Goal: Transaction & Acquisition: Obtain resource

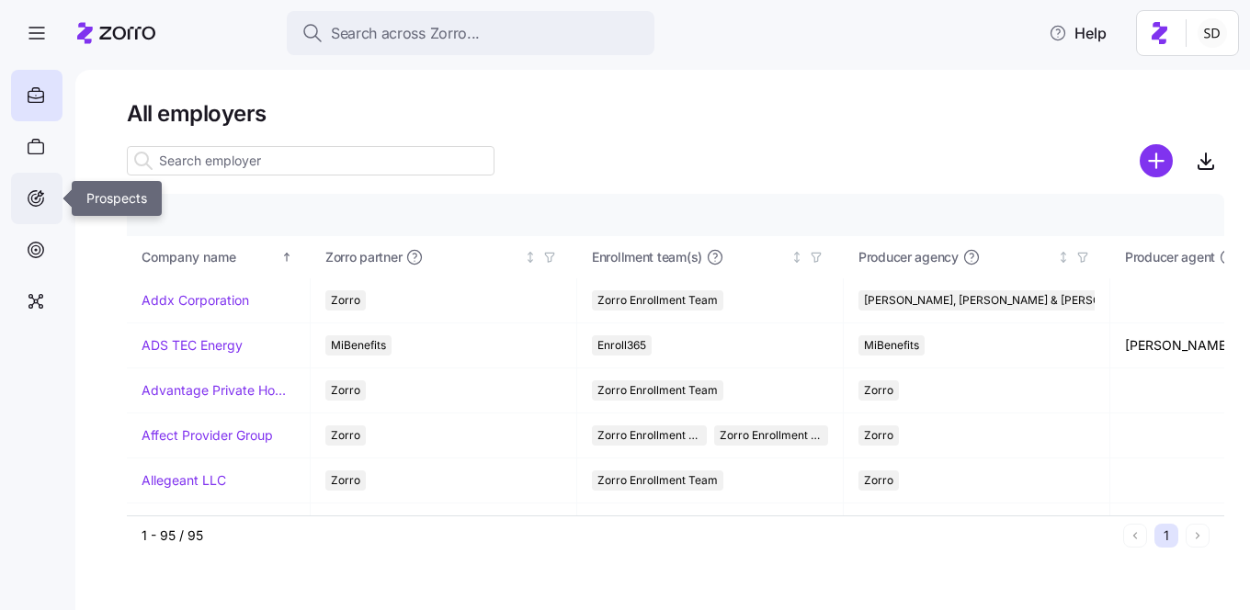
click at [32, 198] on icon at bounding box center [36, 199] width 20 height 22
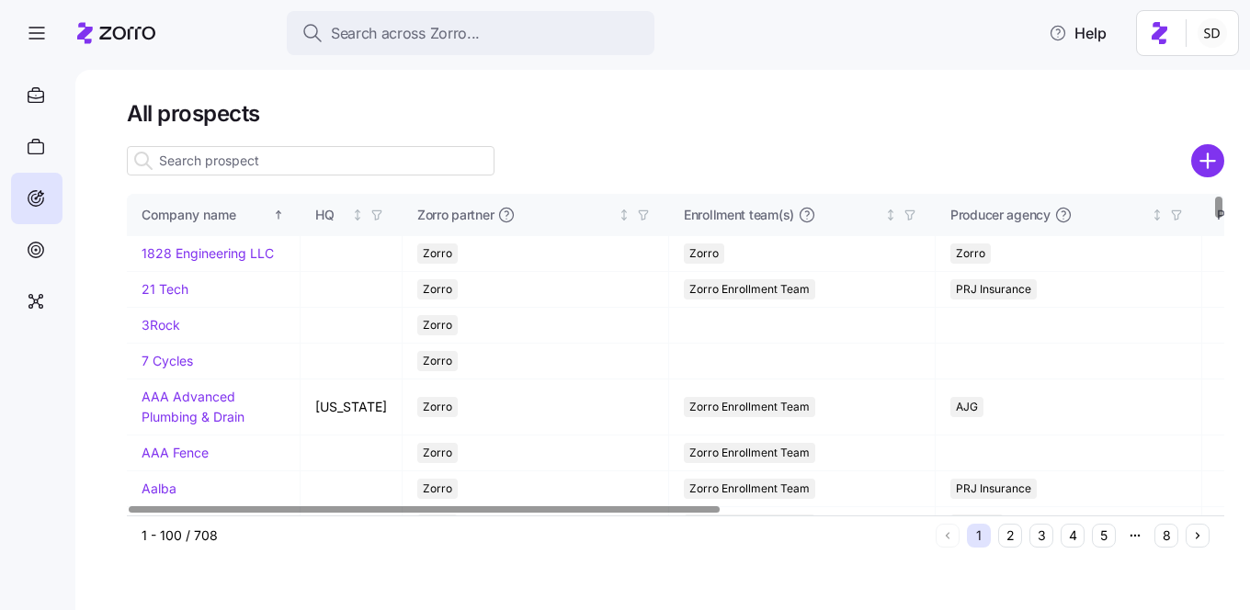
click at [252, 161] on input at bounding box center [311, 160] width 368 height 29
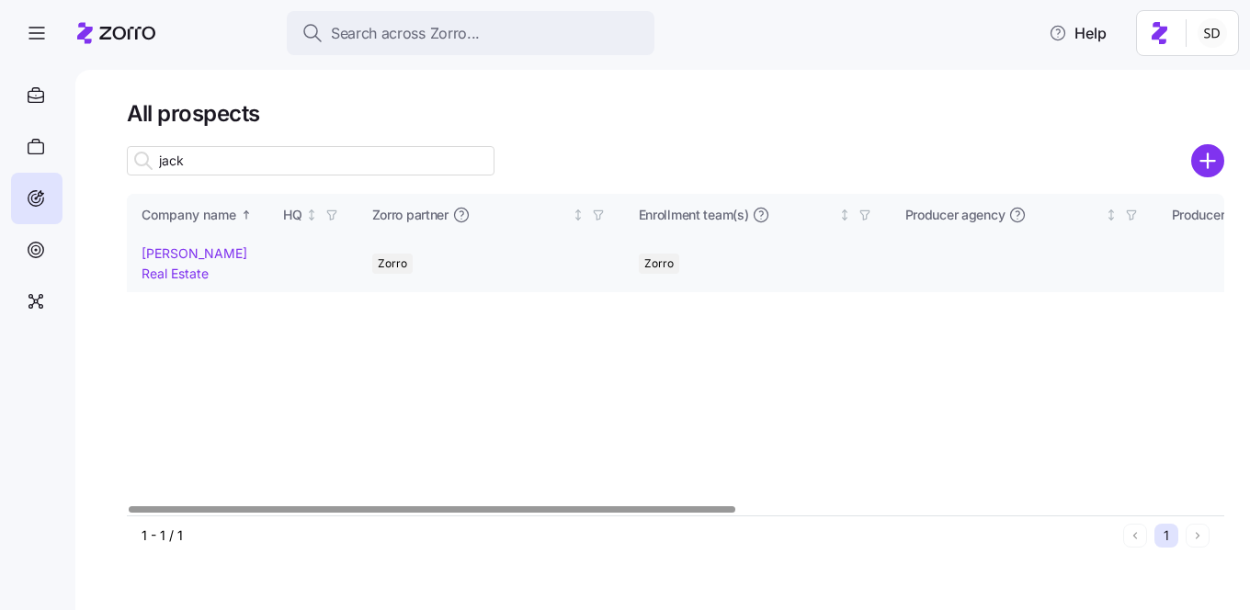
type input "jack"
click at [156, 246] on link "[PERSON_NAME] Real Estate" at bounding box center [195, 263] width 106 height 36
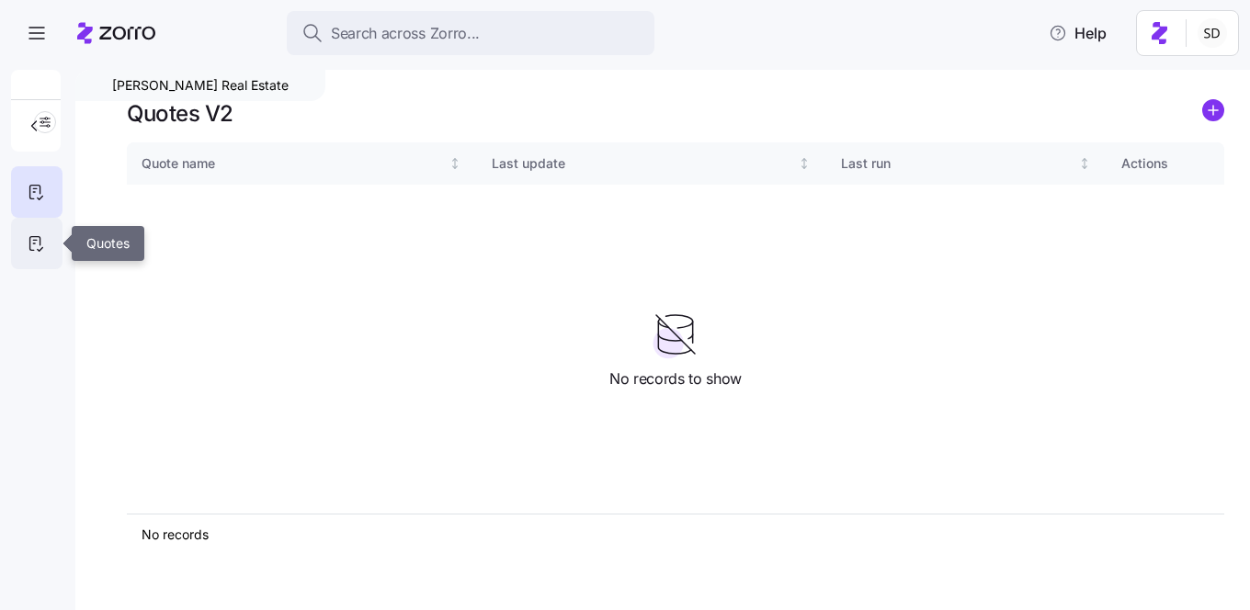
click at [39, 237] on icon at bounding box center [35, 244] width 10 height 14
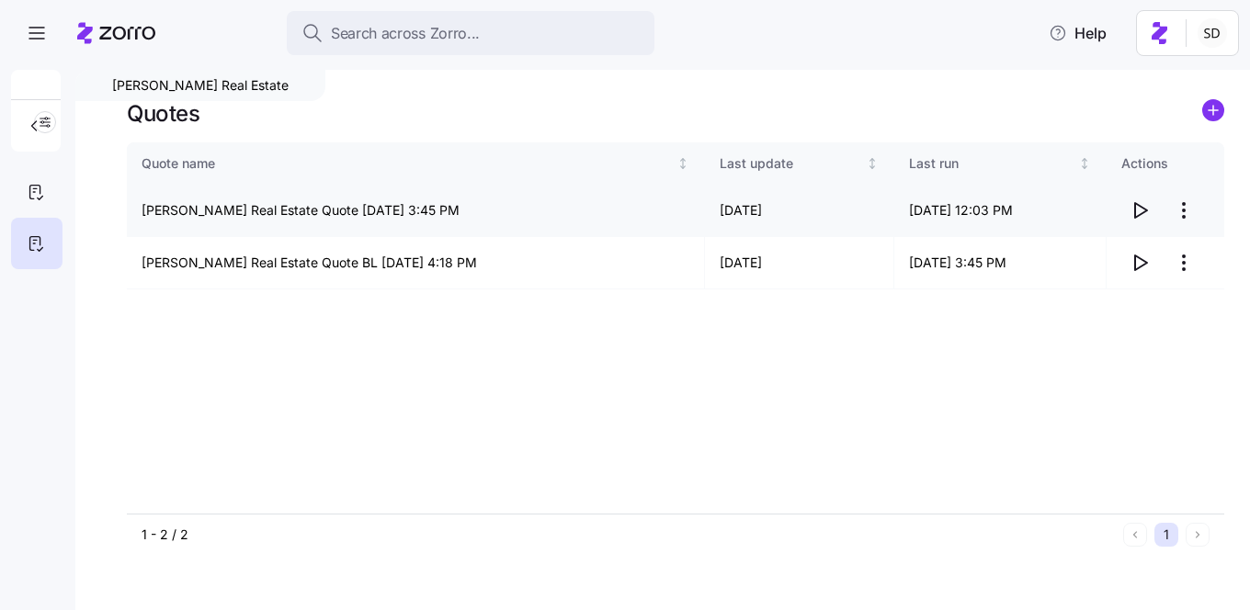
click at [1142, 212] on icon "button" at bounding box center [1140, 210] width 22 height 22
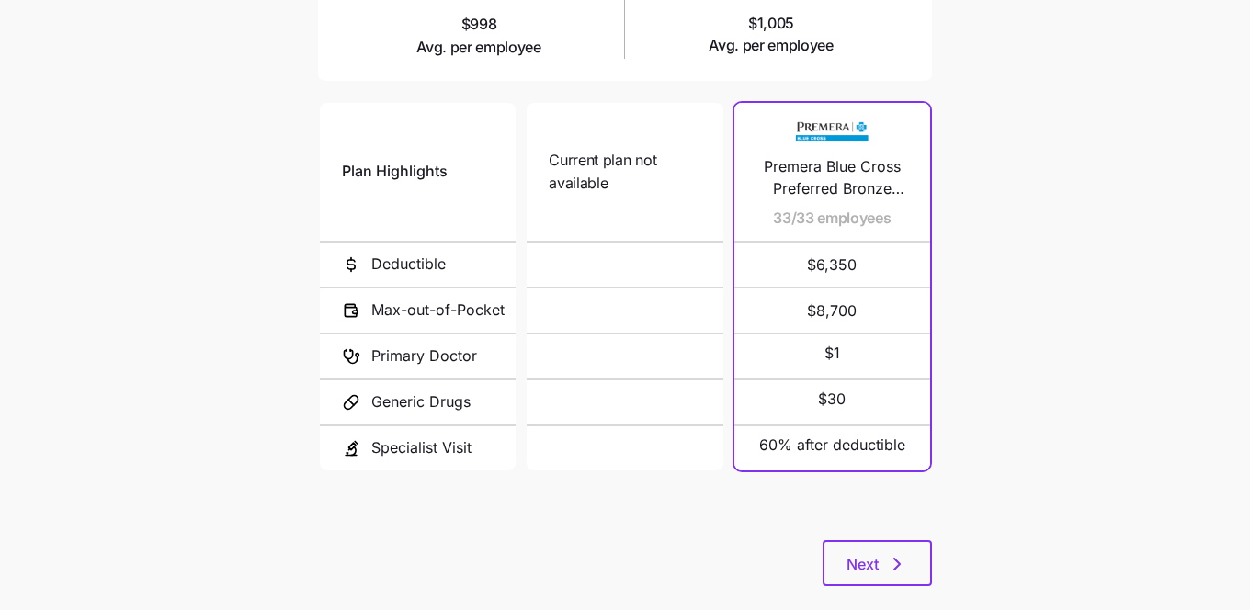
scroll to position [392, 0]
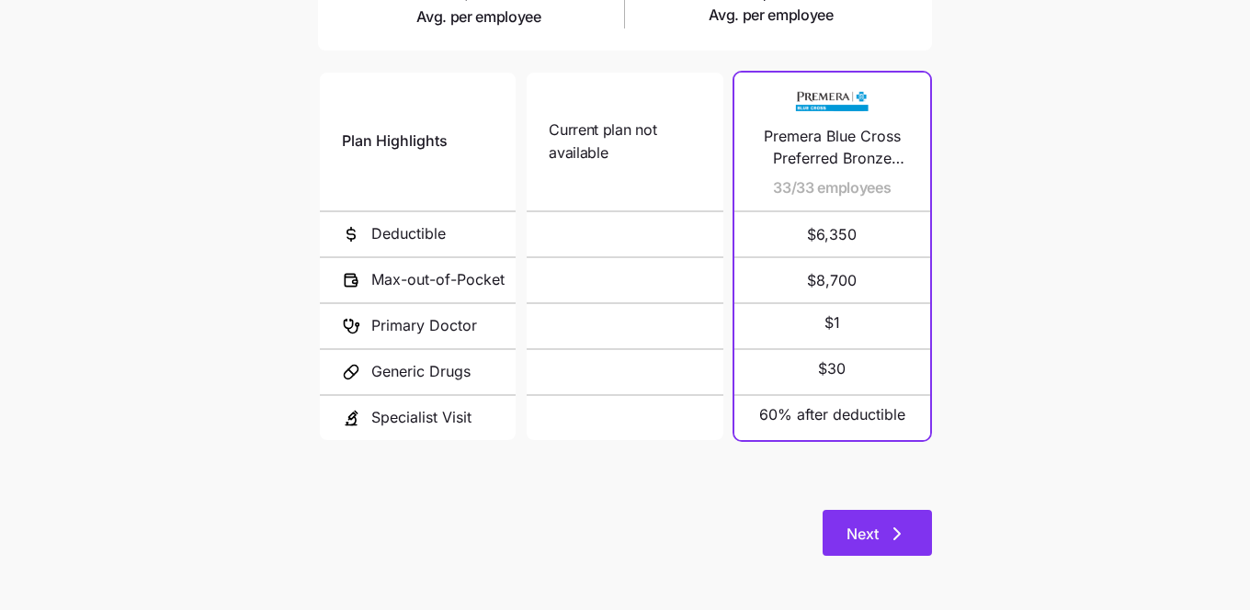
click at [861, 531] on span "Next" at bounding box center [863, 534] width 32 height 22
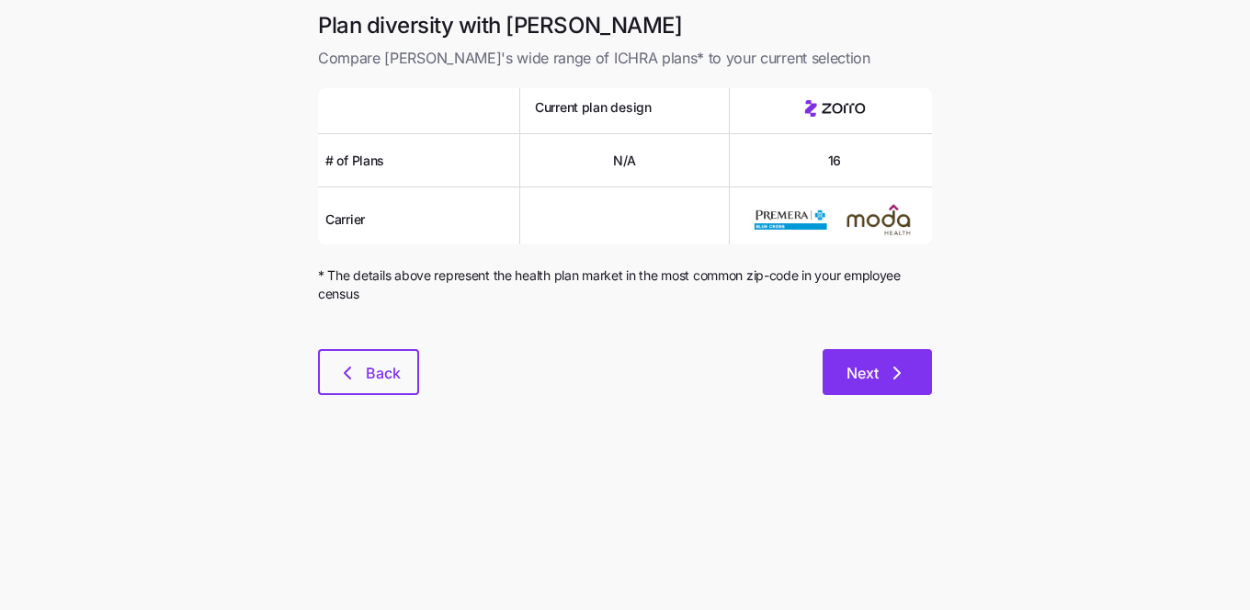
click at [874, 377] on span "Next" at bounding box center [863, 373] width 32 height 22
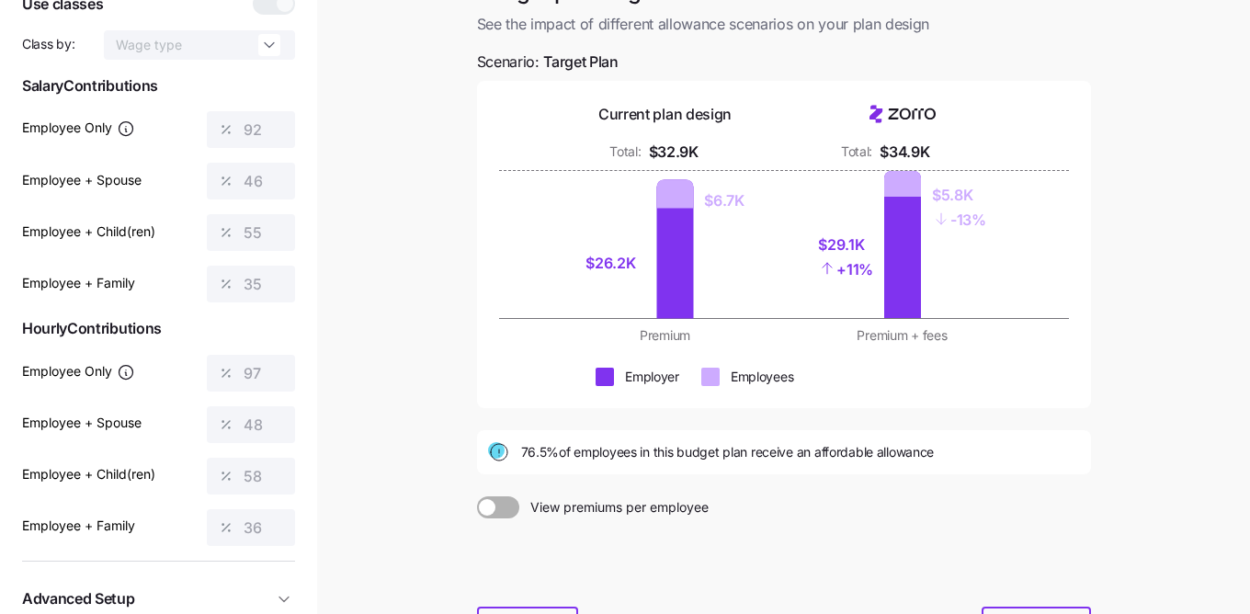
scroll to position [290, 0]
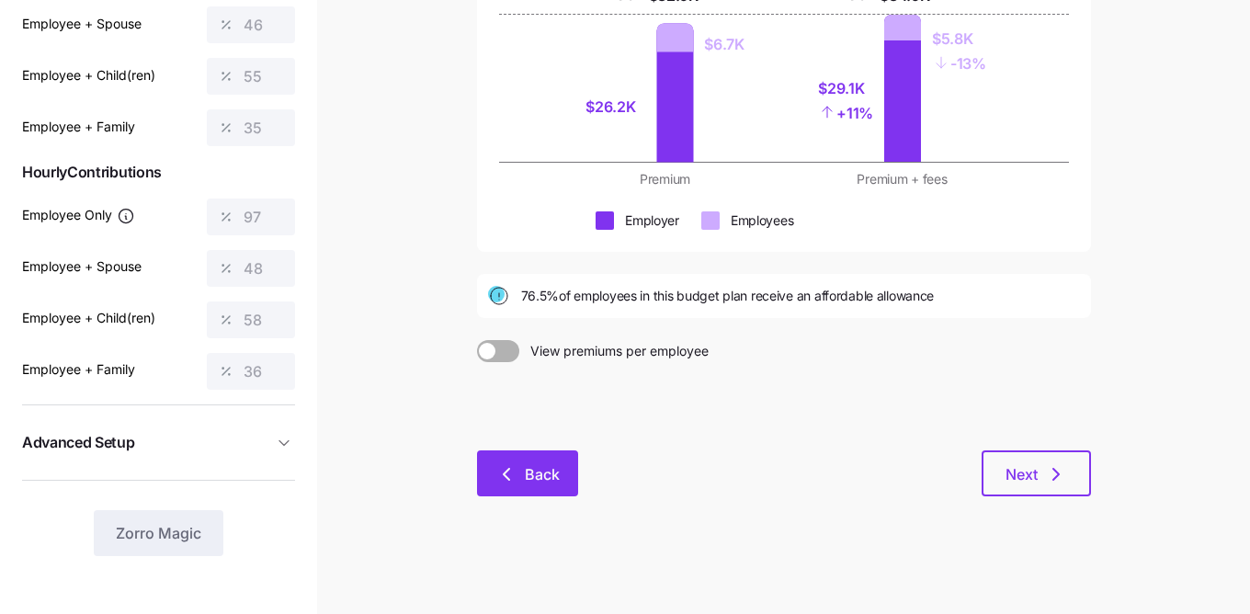
click at [529, 470] on span "Back" at bounding box center [542, 474] width 35 height 22
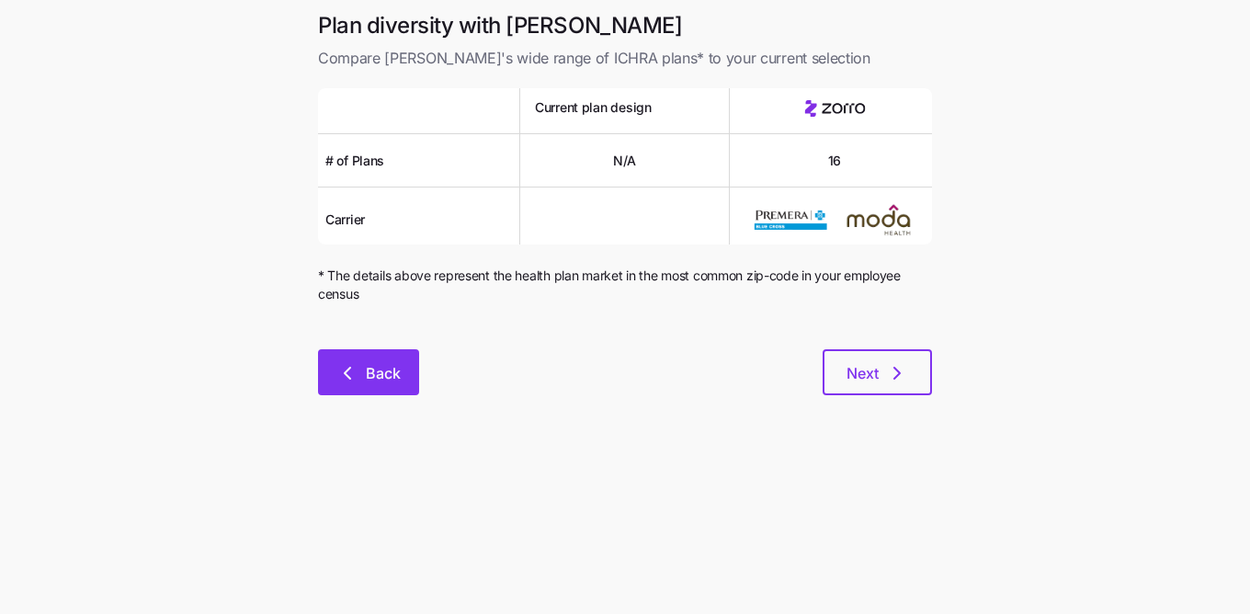
click at [363, 387] on button "Back" at bounding box center [368, 372] width 101 height 46
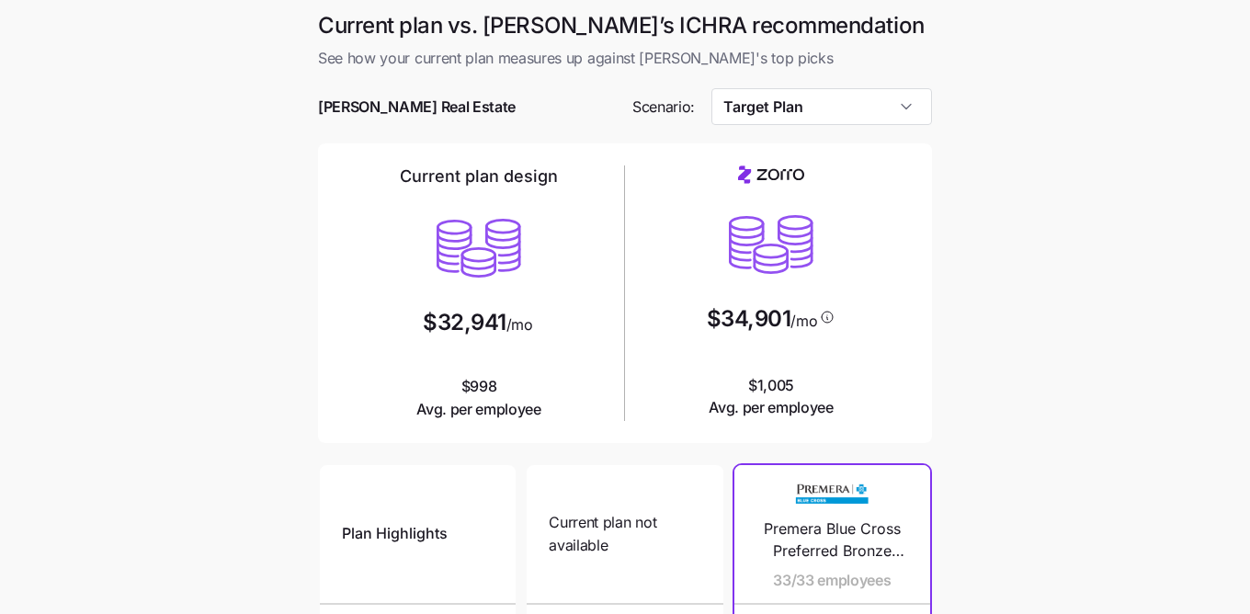
scroll to position [389, 0]
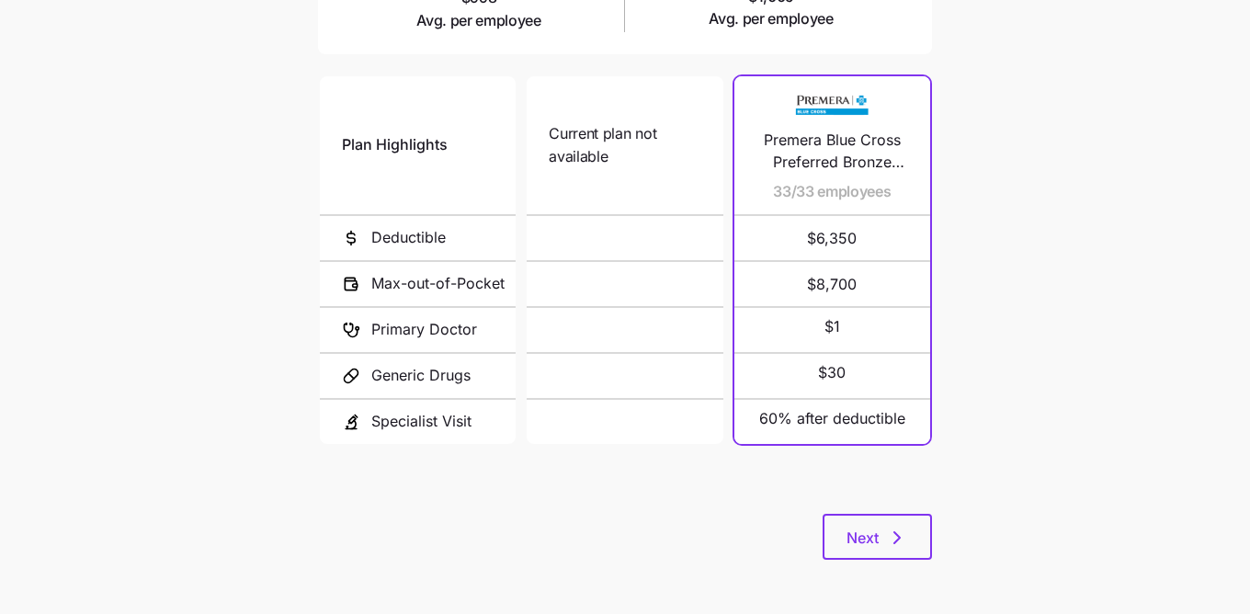
click at [884, 569] on div "Current plan vs. [PERSON_NAME]’s ICHRA recommendation See how your current plan…" at bounding box center [624, 102] width 643 height 960
click at [871, 544] on span "Next" at bounding box center [863, 538] width 32 height 22
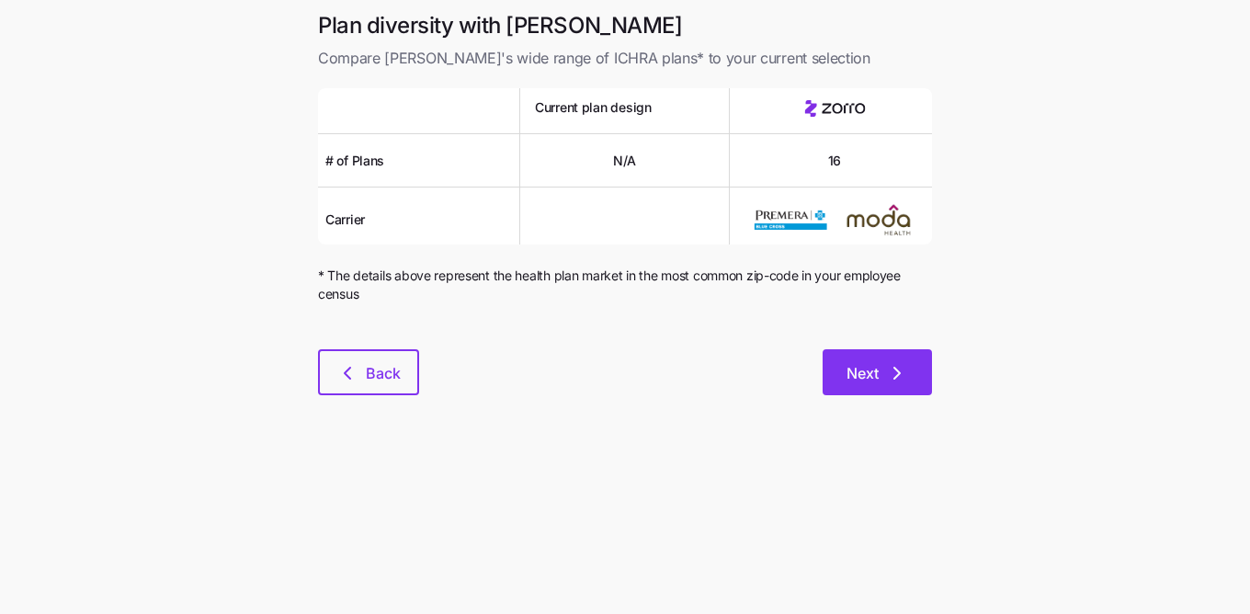
click at [865, 356] on button "Next" at bounding box center [877, 372] width 109 height 46
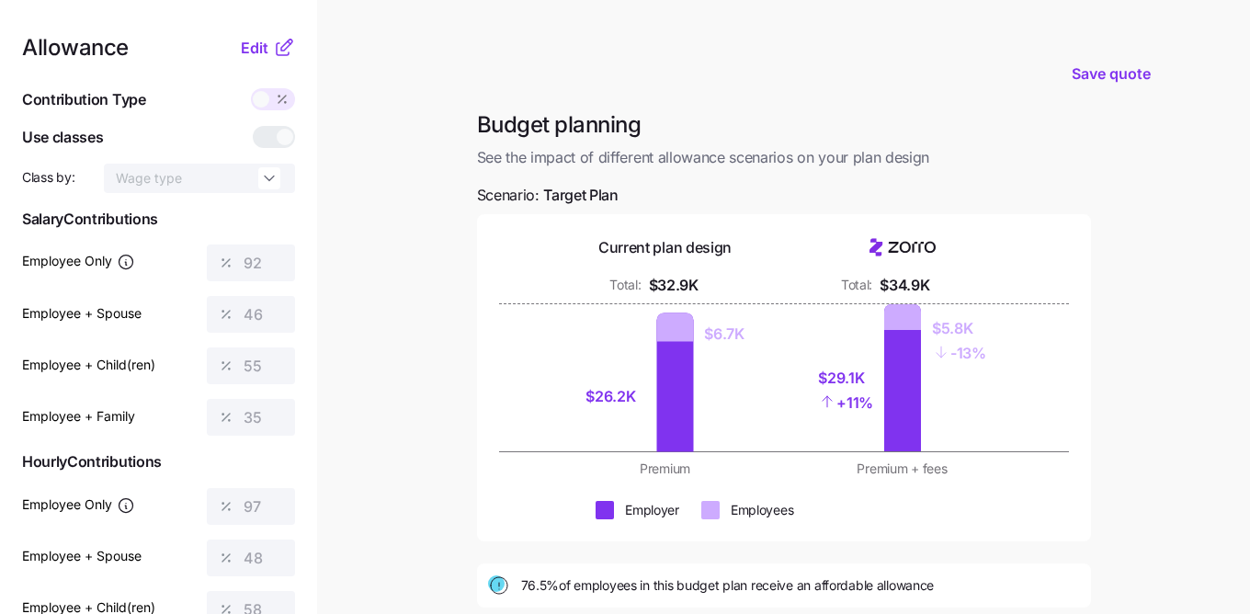
scroll to position [290, 0]
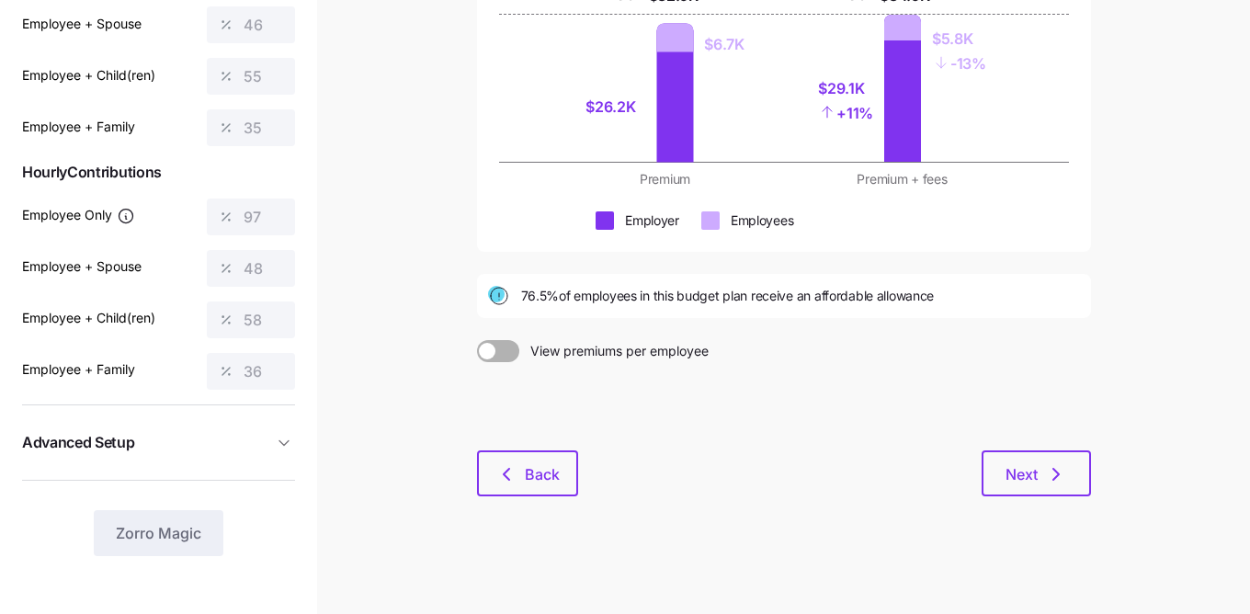
click at [184, 447] on span "Advanced Setup" at bounding box center [147, 442] width 251 height 23
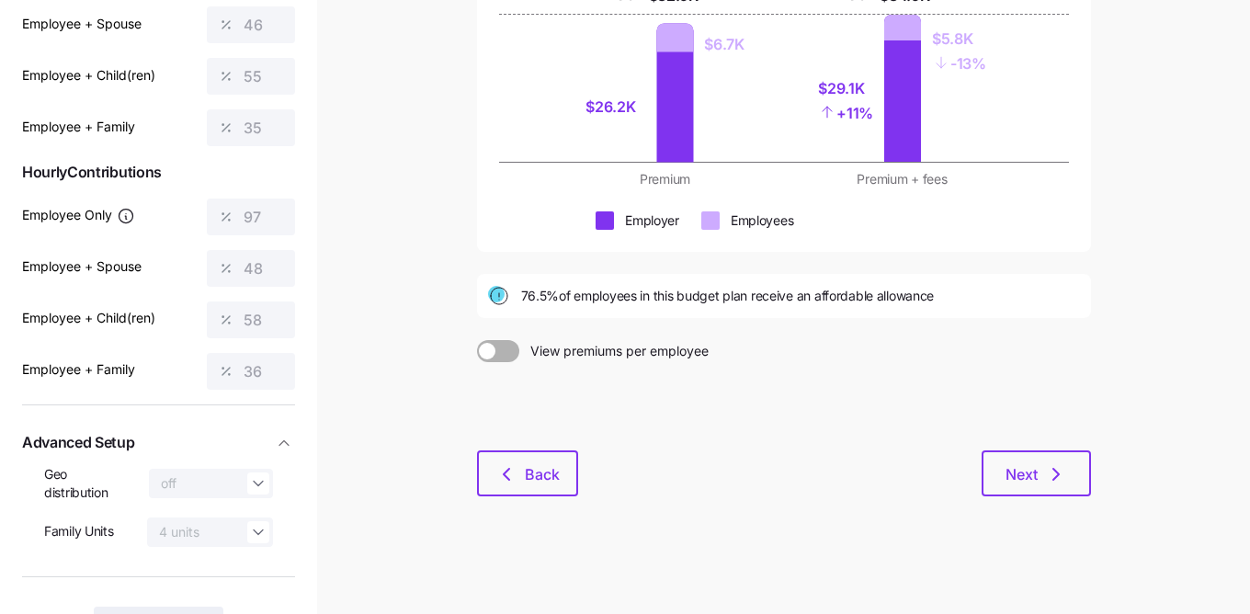
scroll to position [327, 0]
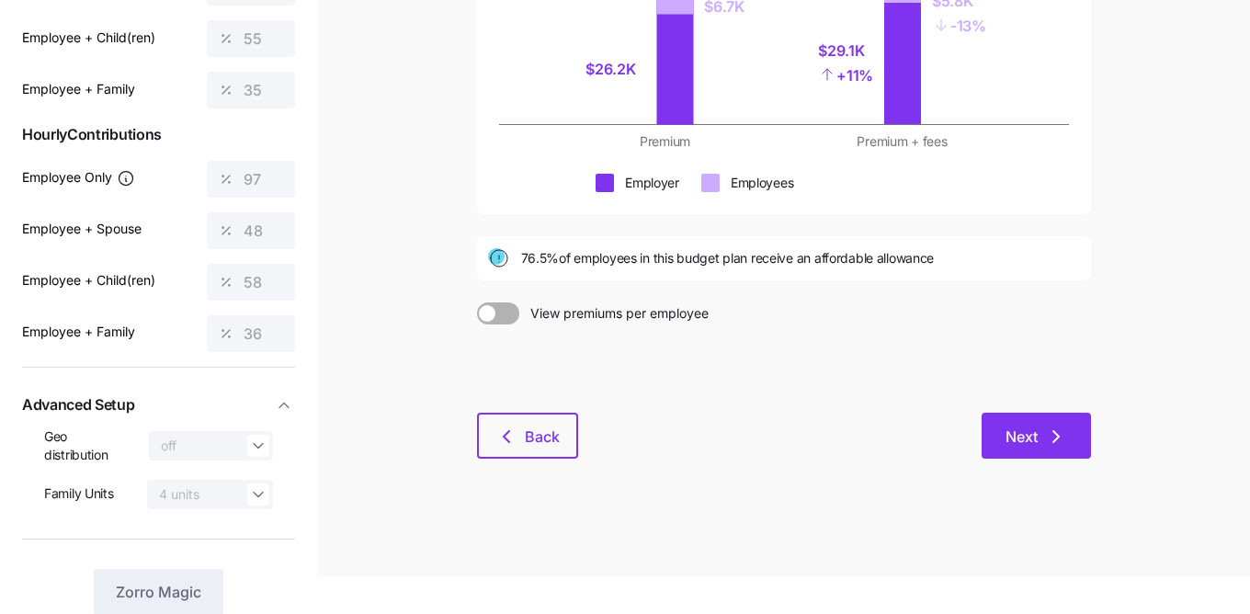
click at [1041, 442] on span "Next" at bounding box center [1037, 437] width 62 height 22
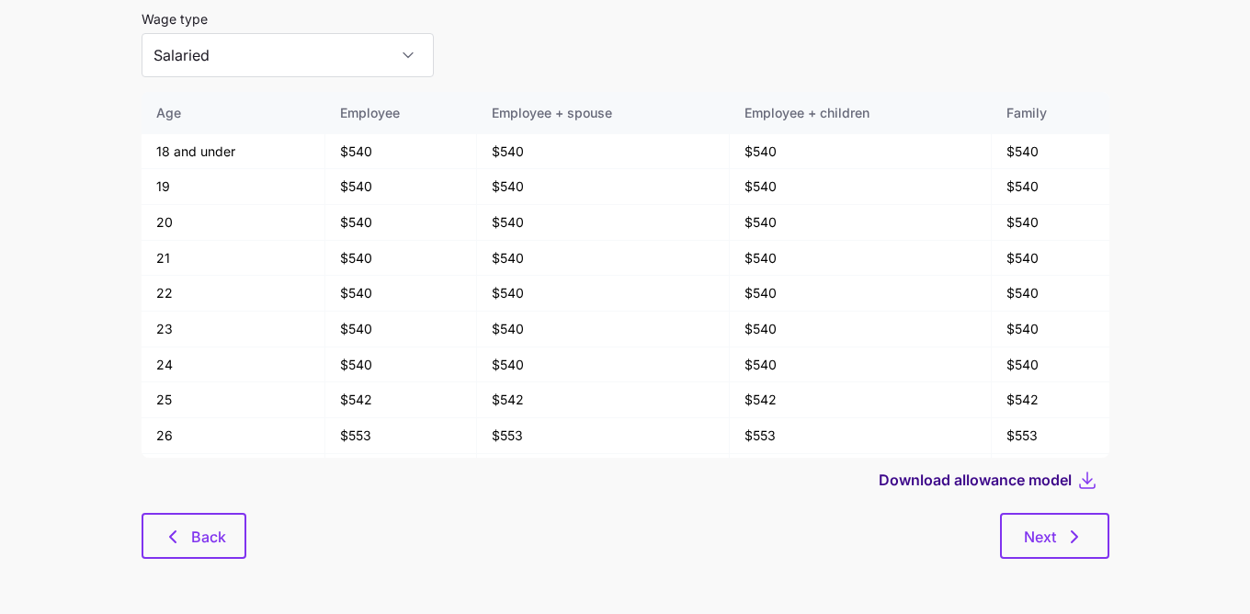
click at [1014, 477] on span "Download allowance model" at bounding box center [975, 480] width 193 height 22
click at [1197, 110] on main "Save quote Allowance model Wage type Salaried Age Employee Employee + spouse Em…" at bounding box center [625, 258] width 1250 height 712
click at [303, 57] on input "Salaried" at bounding box center [288, 55] width 292 height 44
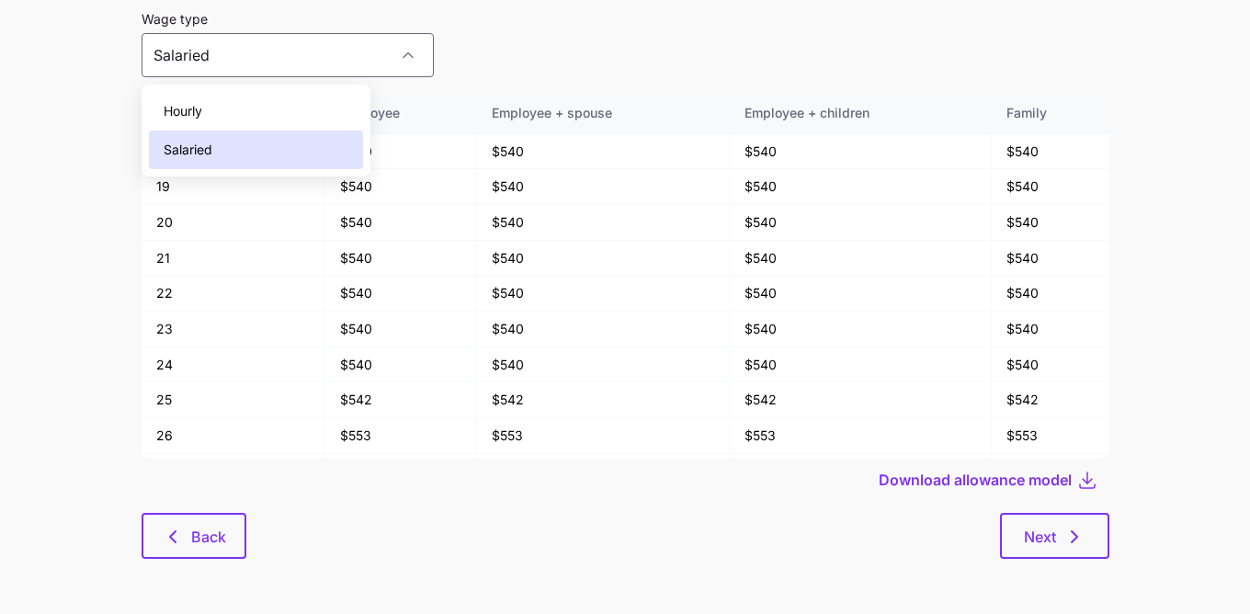
click at [262, 119] on div "Hourly" at bounding box center [256, 111] width 215 height 39
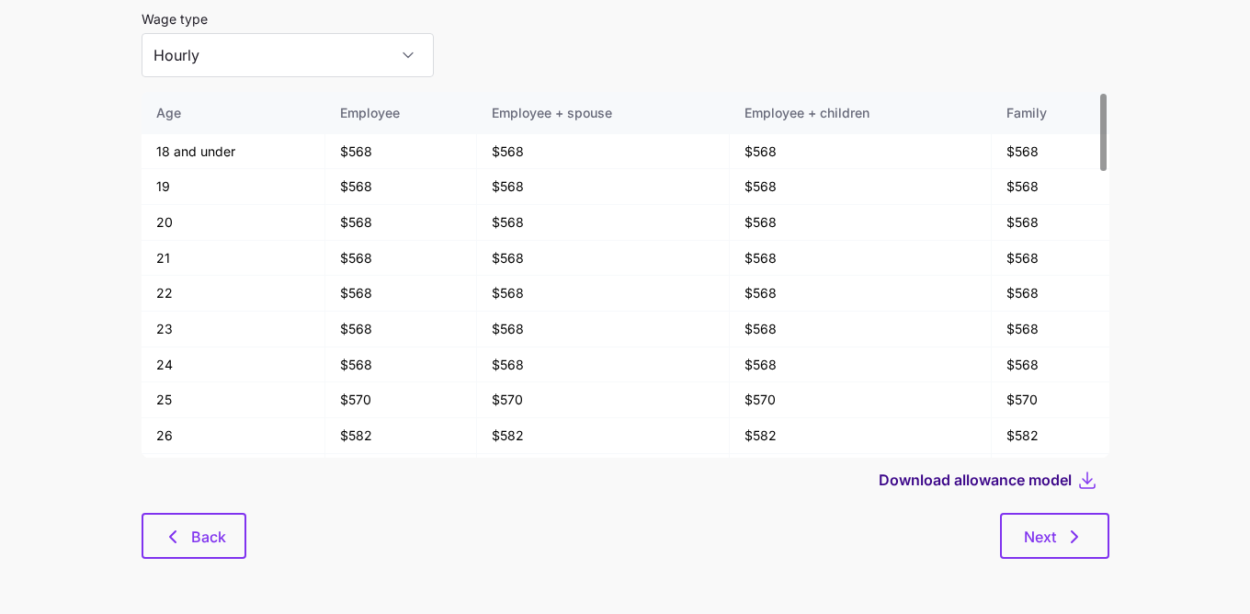
click at [995, 477] on span "Download allowance model" at bounding box center [975, 480] width 193 height 22
click at [336, 58] on input "Hourly" at bounding box center [288, 55] width 292 height 44
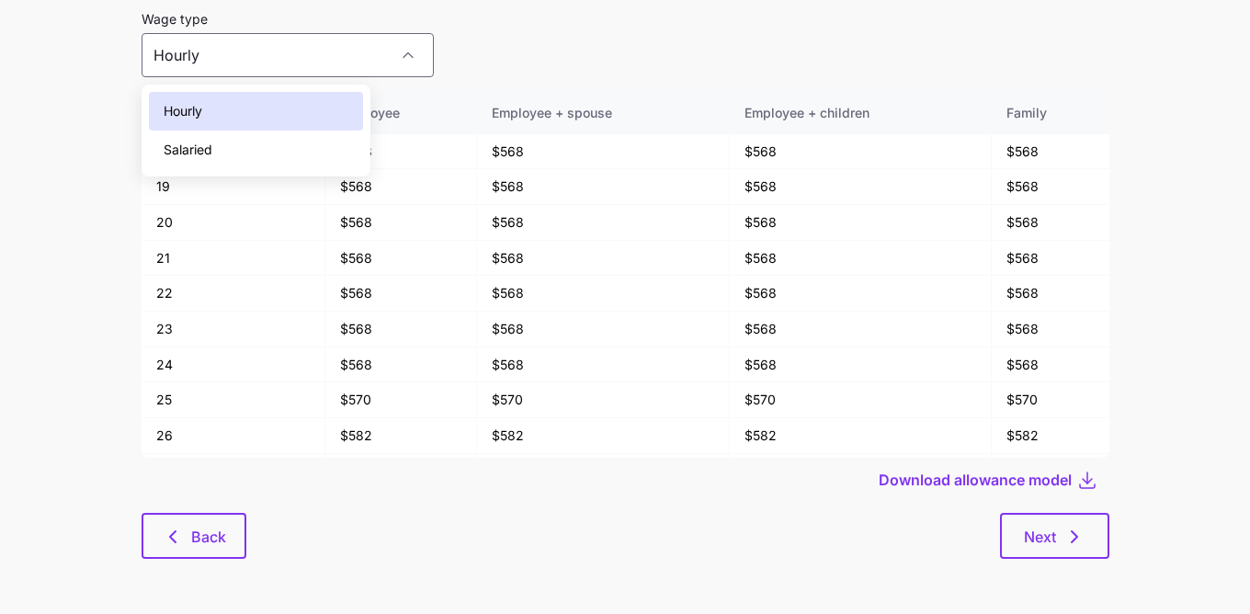
click at [324, 141] on div "Salaried" at bounding box center [256, 150] width 215 height 39
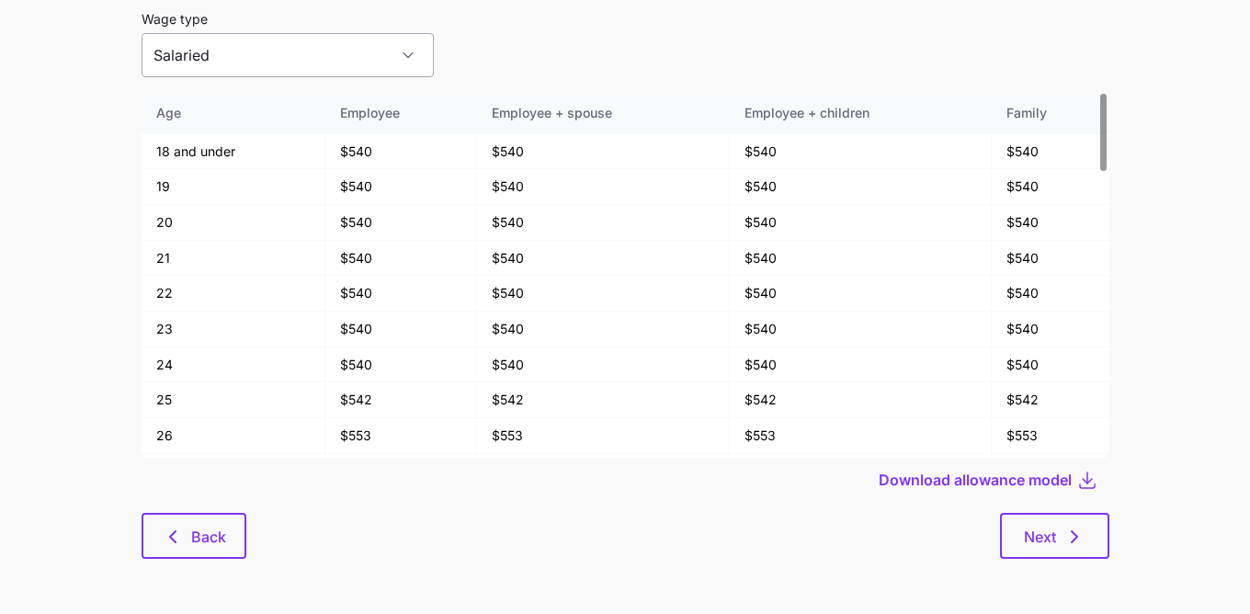
click at [351, 51] on input "Salaried" at bounding box center [288, 55] width 292 height 44
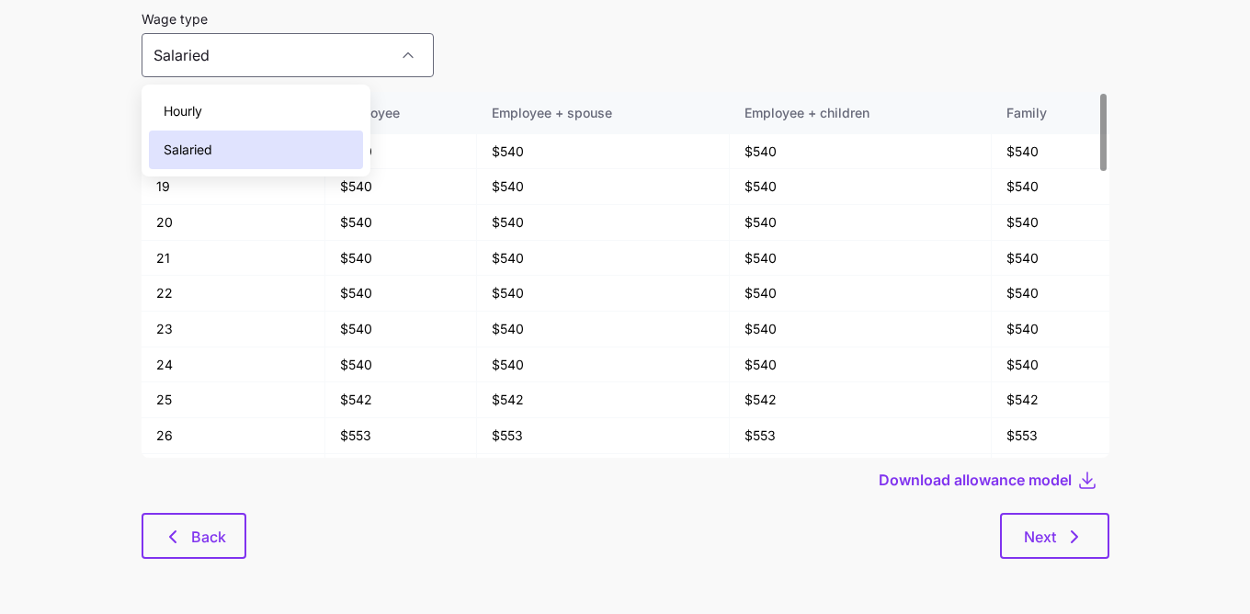
click at [340, 91] on div "Hourly Salaried" at bounding box center [257, 130] width 230 height 91
click at [339, 96] on div "Hourly" at bounding box center [256, 111] width 215 height 39
type input "Hourly"
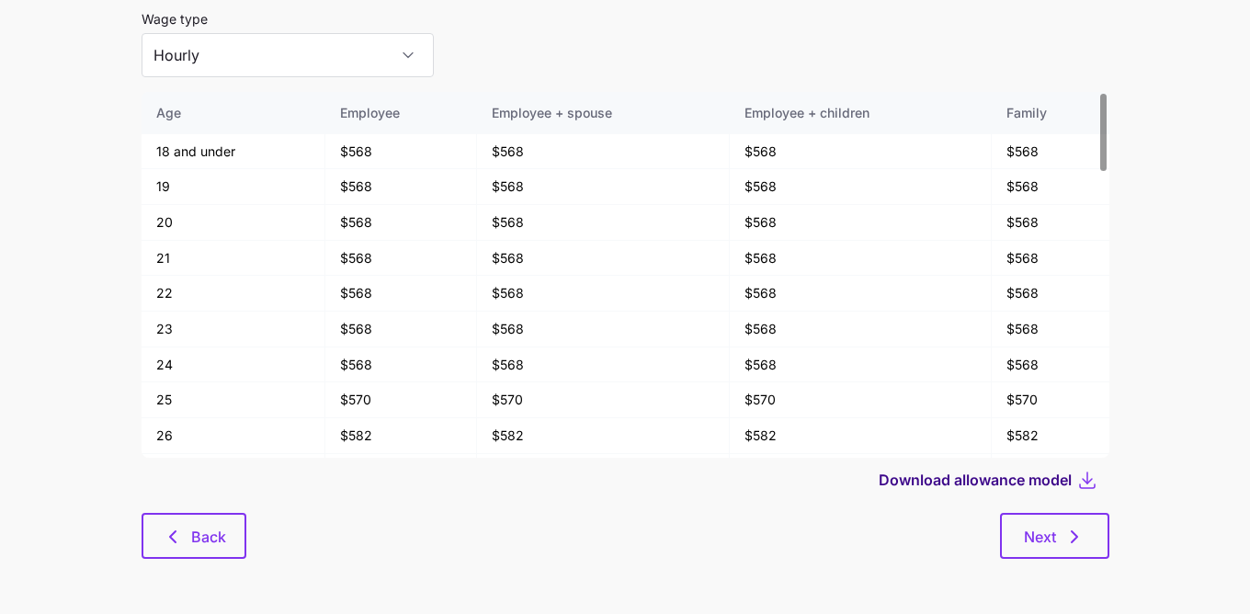
click at [935, 484] on span "Download allowance model" at bounding box center [975, 480] width 193 height 22
